Goal: Information Seeking & Learning: Learn about a topic

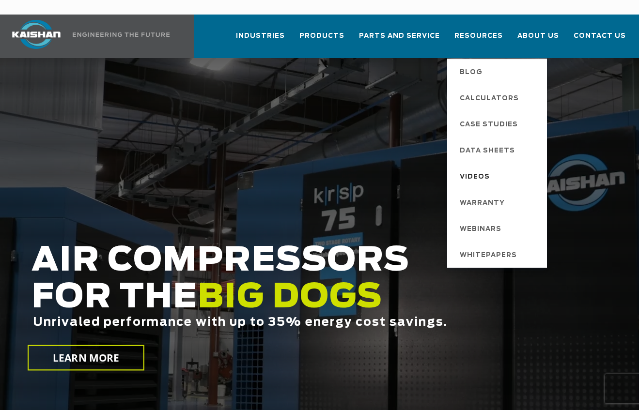
click at [476, 169] on span "Videos" at bounding box center [475, 177] width 30 height 16
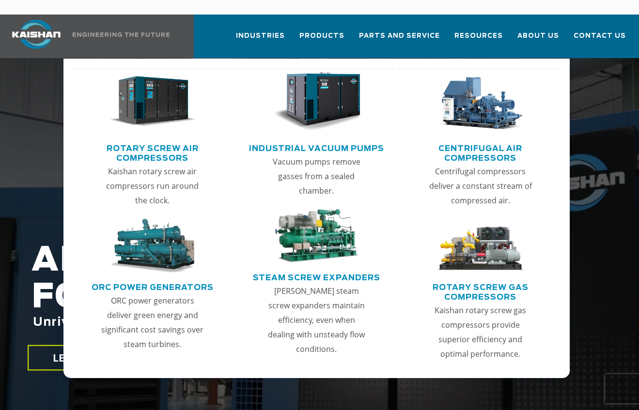
click at [150, 140] on link "Rotary Screw Air Compressors" at bounding box center [153, 152] width 156 height 24
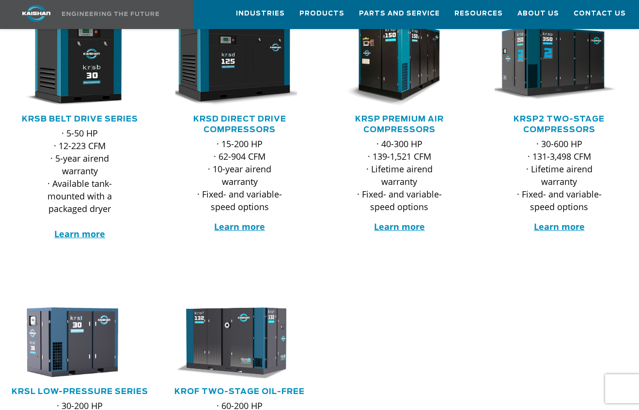
scroll to position [194, 0]
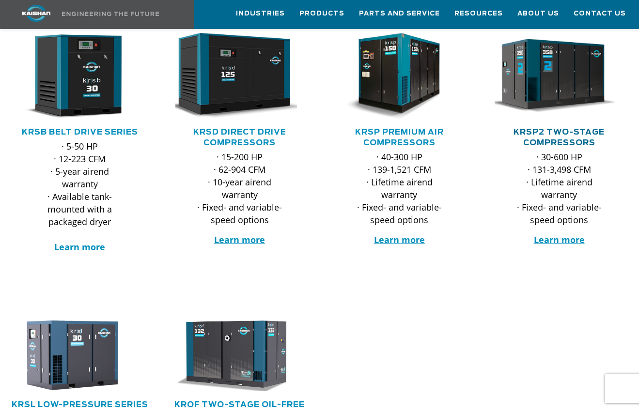
click at [568, 128] on link "KRSP2 Two-Stage Compressors" at bounding box center [558, 137] width 91 height 18
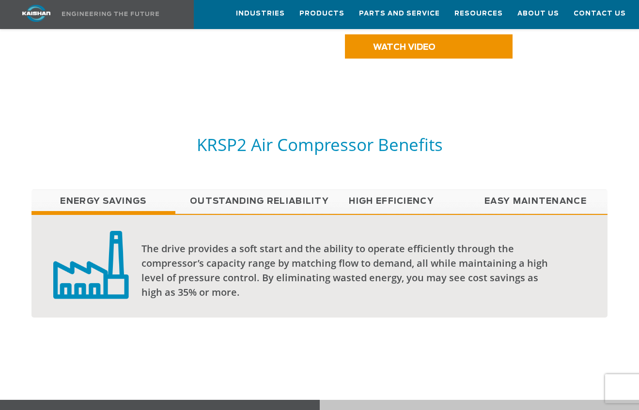
scroll to position [629, 0]
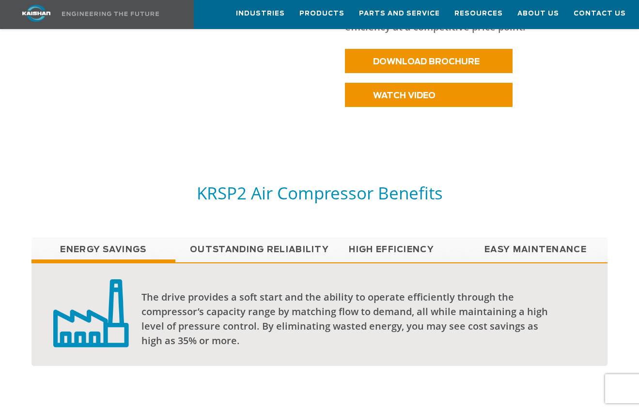
click at [241, 238] on link "Outstanding Reliability" at bounding box center [247, 250] width 144 height 24
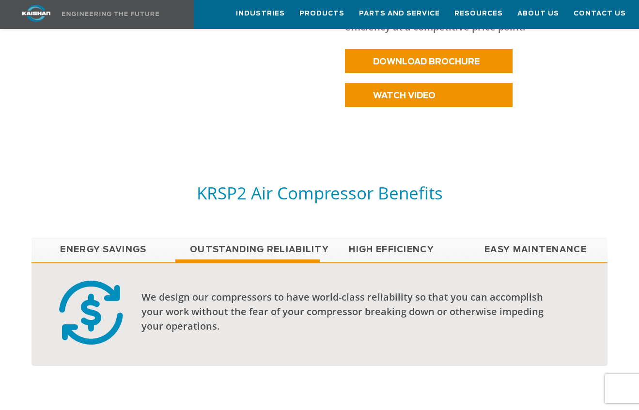
click at [374, 238] on link "High Efficiency" at bounding box center [392, 250] width 144 height 24
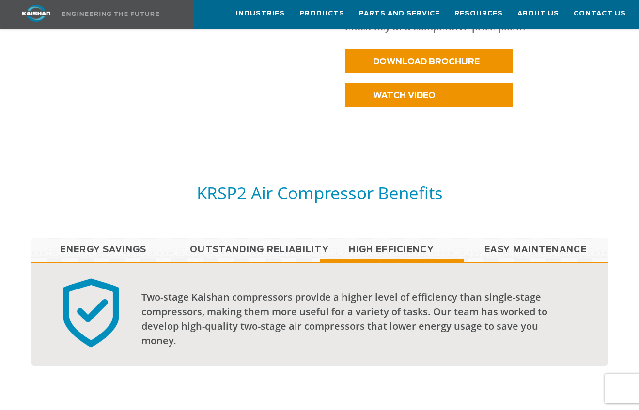
click at [533, 240] on link "Easy Maintenance" at bounding box center [535, 250] width 144 height 24
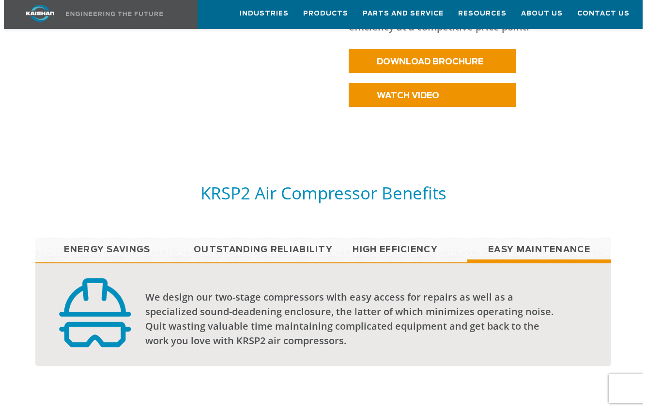
scroll to position [581, 0]
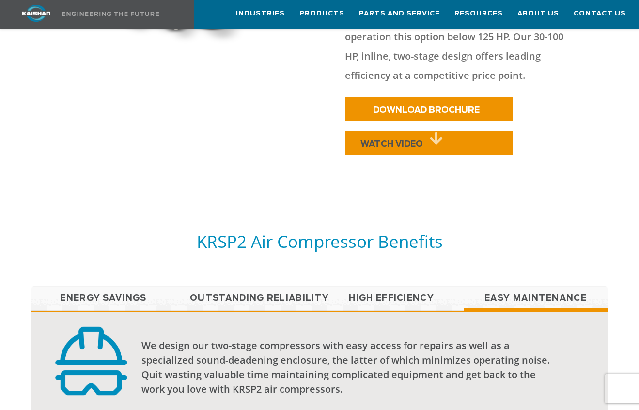
click at [419, 140] on span "WATCH VIDEO" at bounding box center [391, 144] width 62 height 8
